Goal: Information Seeking & Learning: Learn about a topic

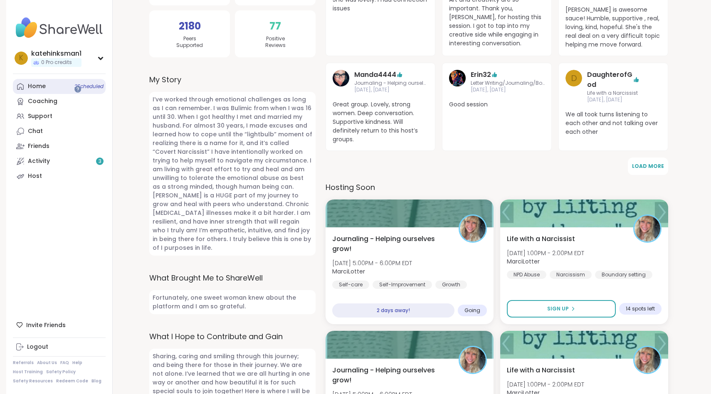
click at [28, 82] on div "Home 2 Scheduled" at bounding box center [37, 86] width 18 height 8
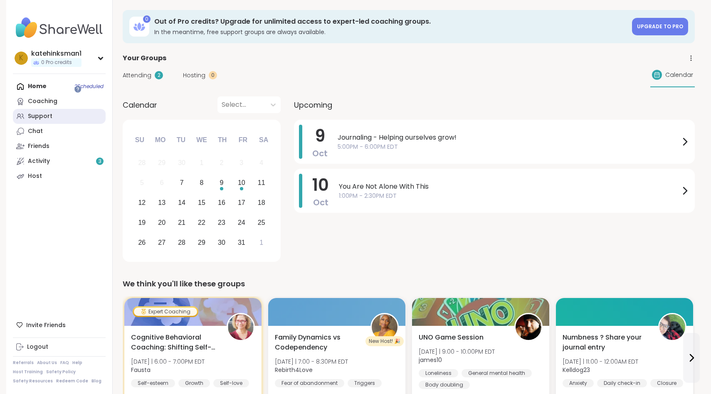
click at [37, 112] on div "Support" at bounding box center [40, 116] width 25 height 8
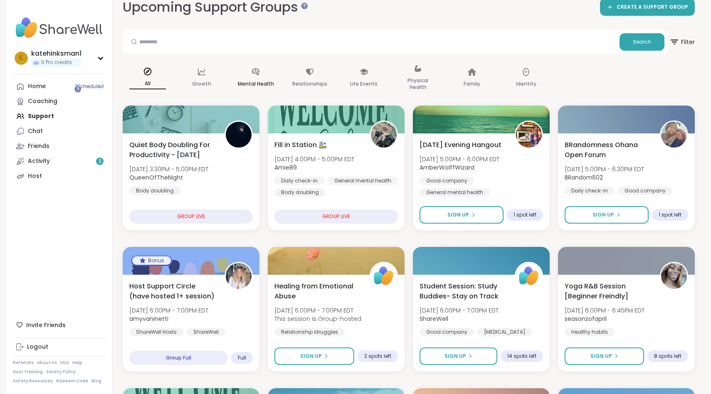
scroll to position [11, 0]
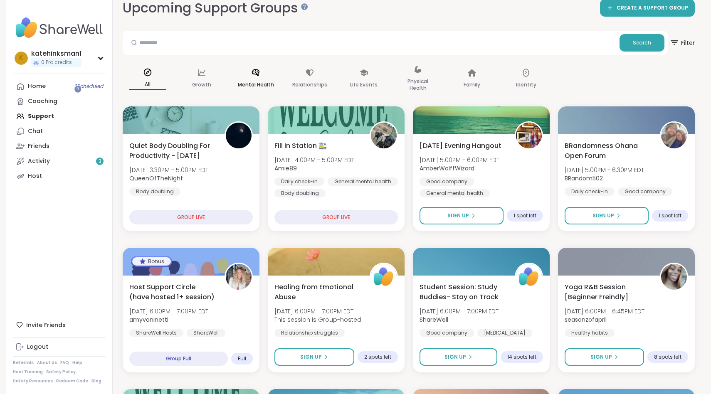
click at [231, 65] on div "Mental Health" at bounding box center [256, 79] width 50 height 42
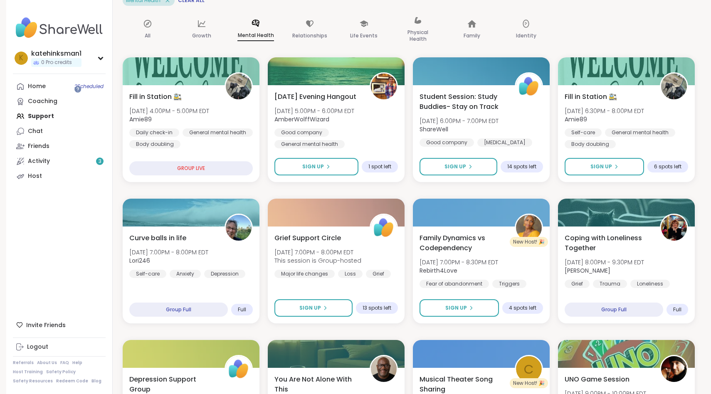
scroll to position [0, 0]
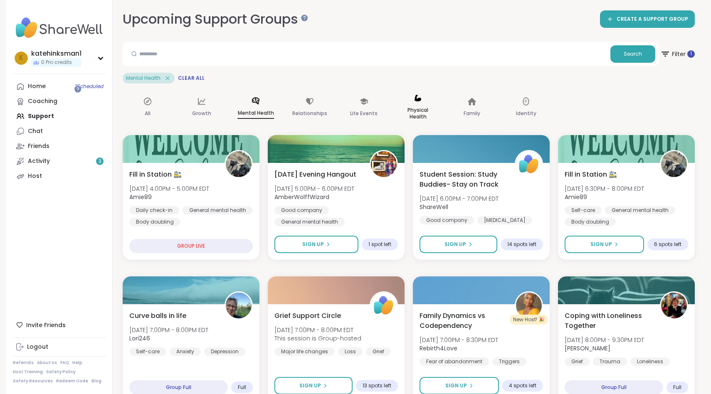
click at [413, 94] on icon at bounding box center [417, 98] width 9 height 9
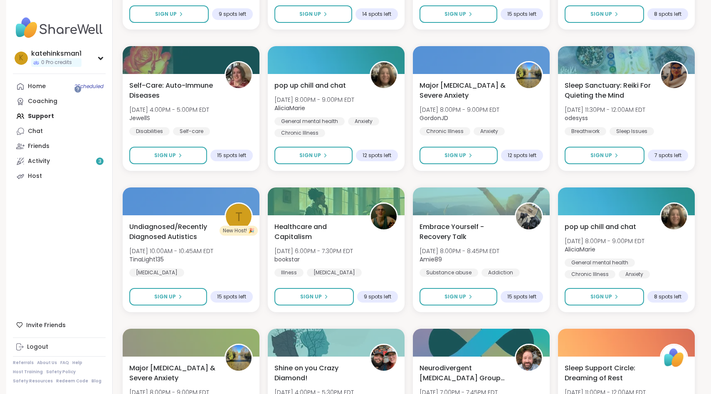
scroll to position [373, 0]
